Goal: Communication & Community: Participate in discussion

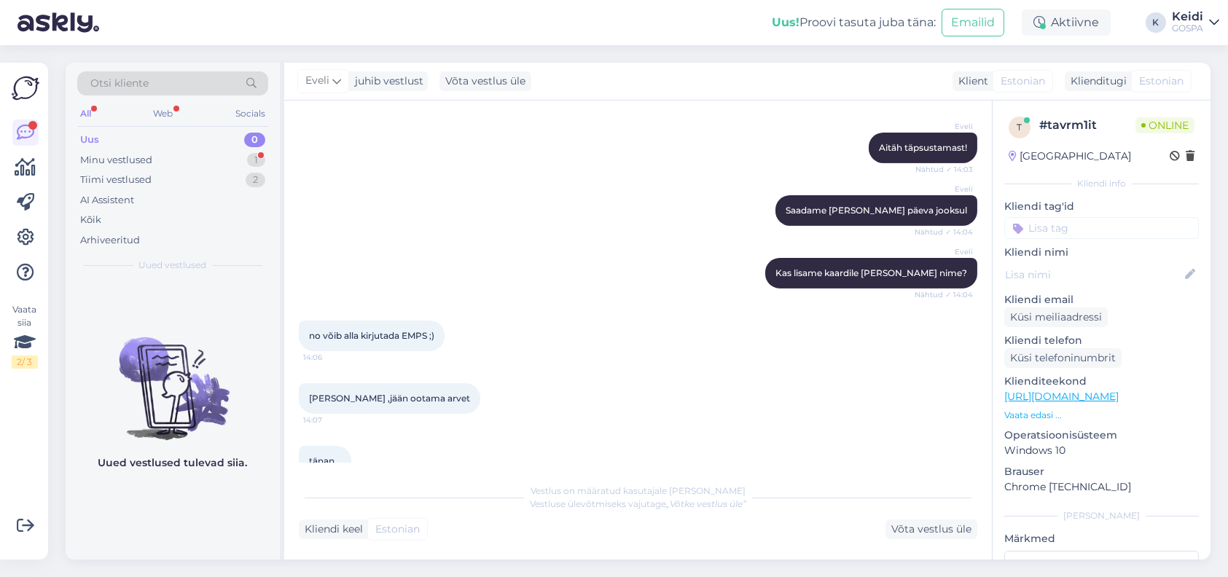
scroll to position [1315, 0]
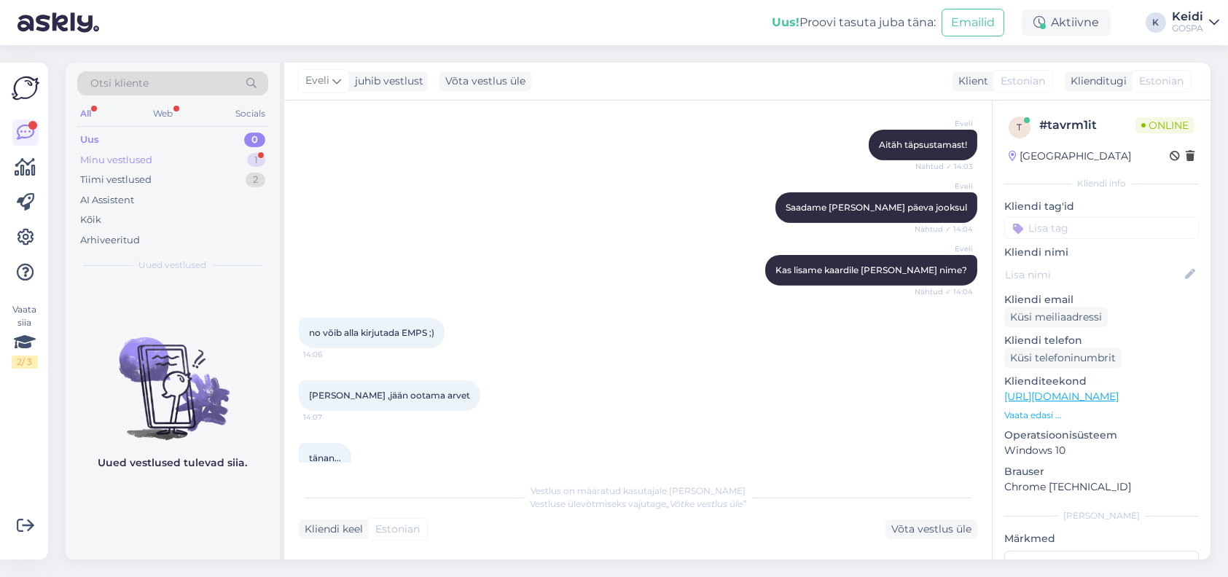
click at [249, 165] on div "Minu vestlused 1" at bounding box center [172, 160] width 191 height 20
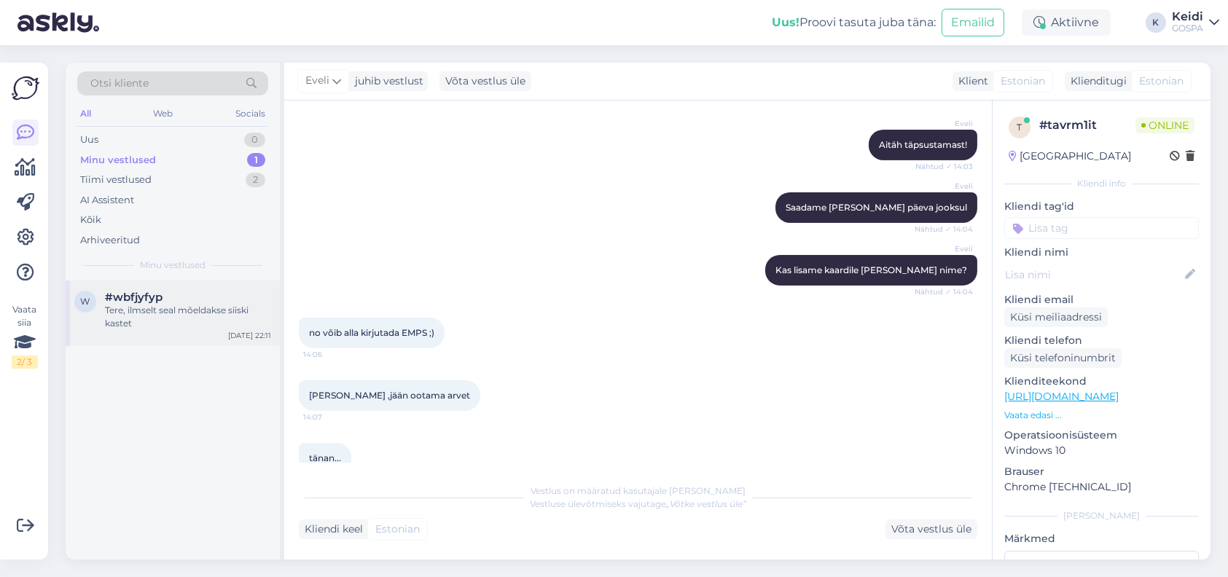
click at [204, 286] on div "w #wbfjyfyp Tere, ilmselt seal mõeldakse siiski kastet [DATE] 22:11" at bounding box center [173, 314] width 214 height 66
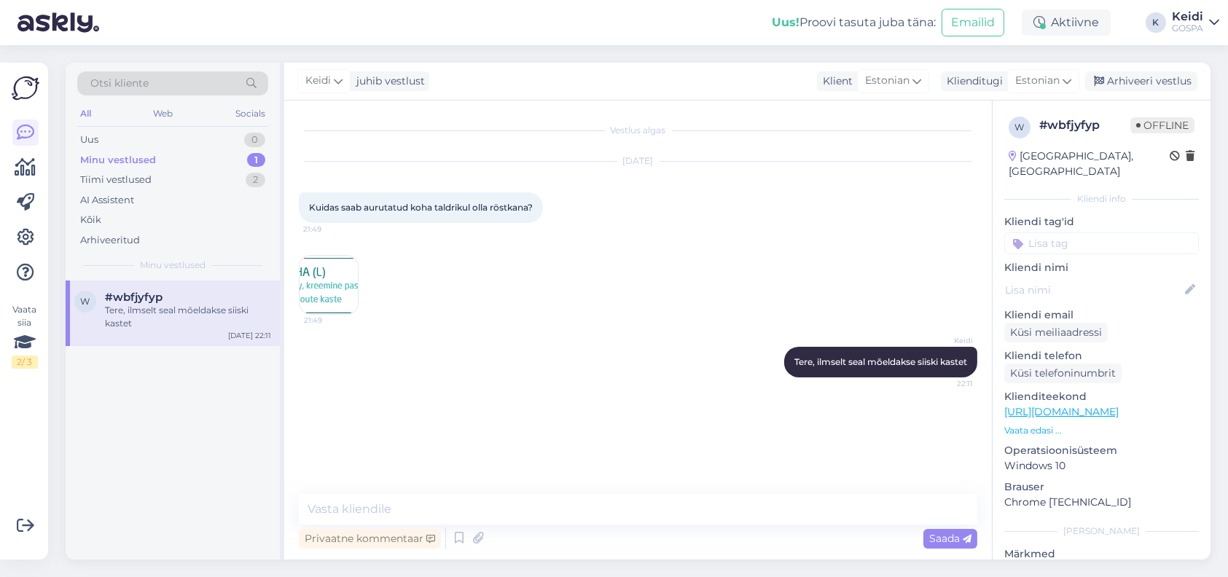
click at [191, 158] on div "Minu vestlused 1" at bounding box center [172, 160] width 191 height 20
click at [309, 265] on img at bounding box center [329, 285] width 58 height 58
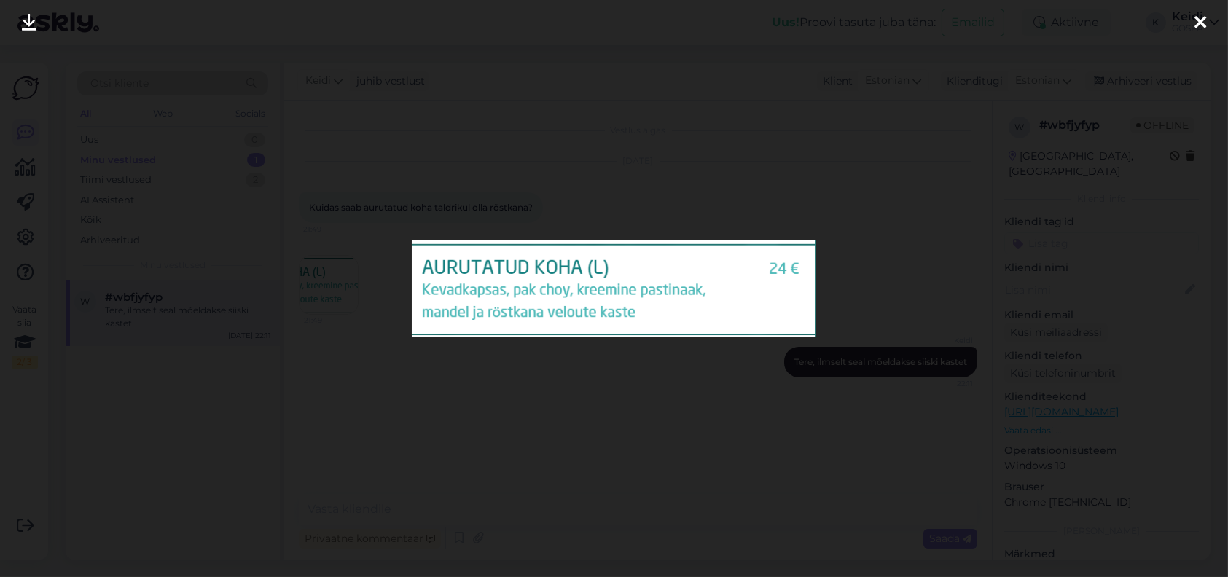
click at [1204, 21] on icon at bounding box center [1200, 23] width 12 height 19
